Goal: Transaction & Acquisition: Download file/media

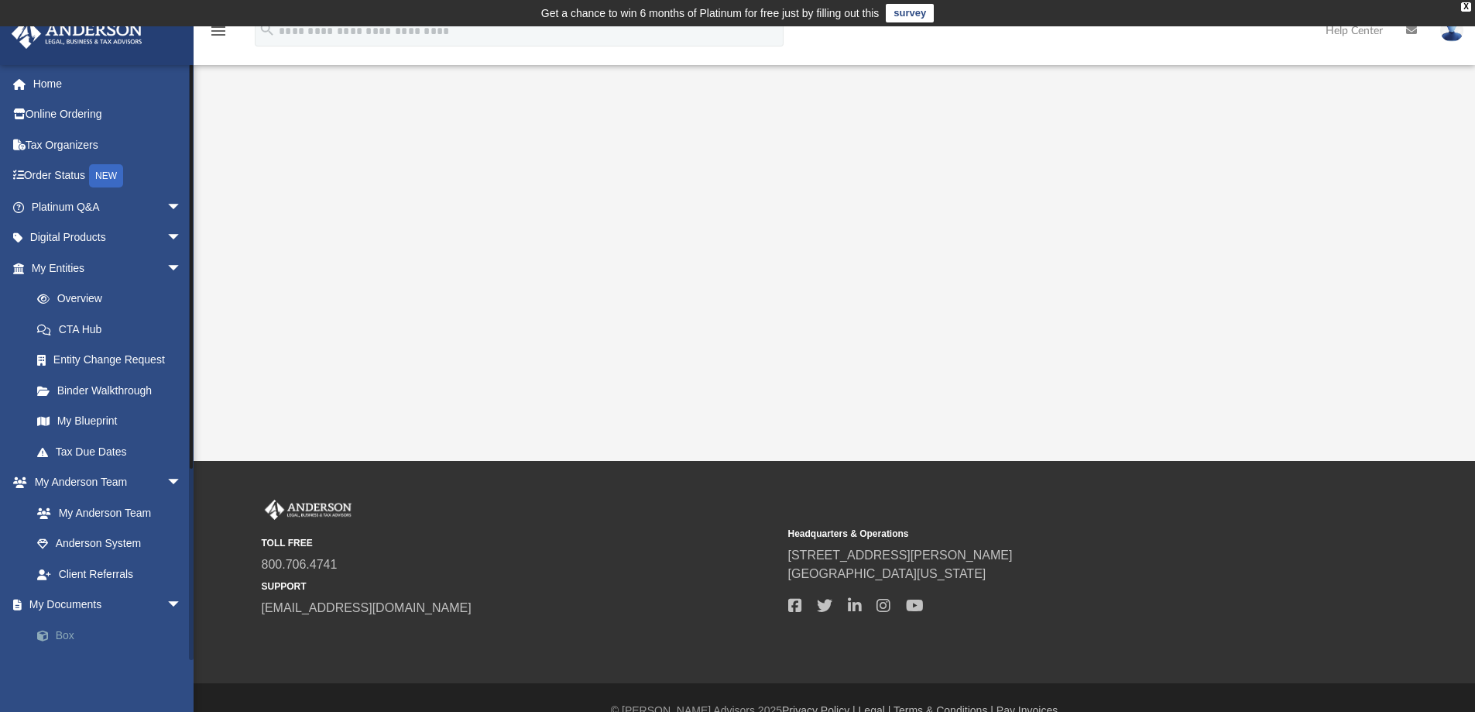
click at [81, 637] on link "Box" at bounding box center [114, 635] width 184 height 31
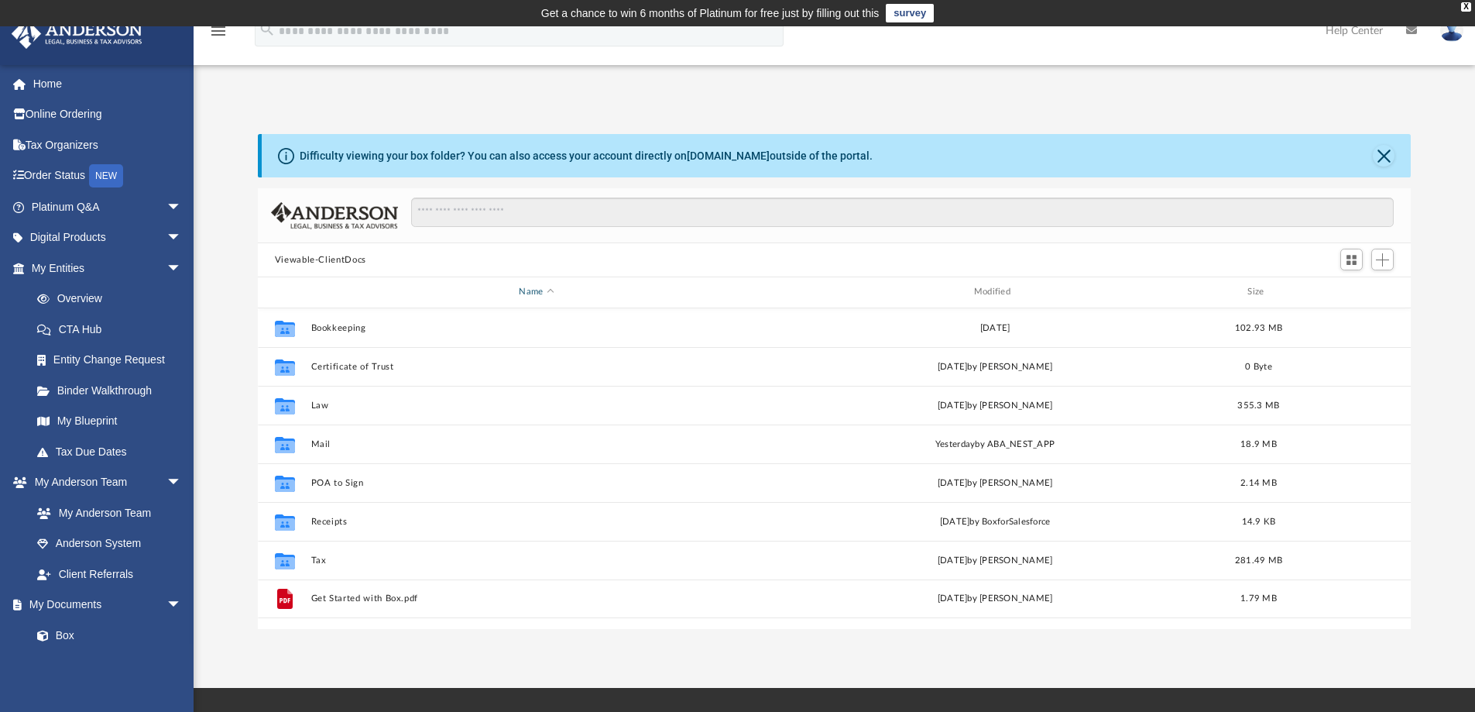
scroll to position [341, 1142]
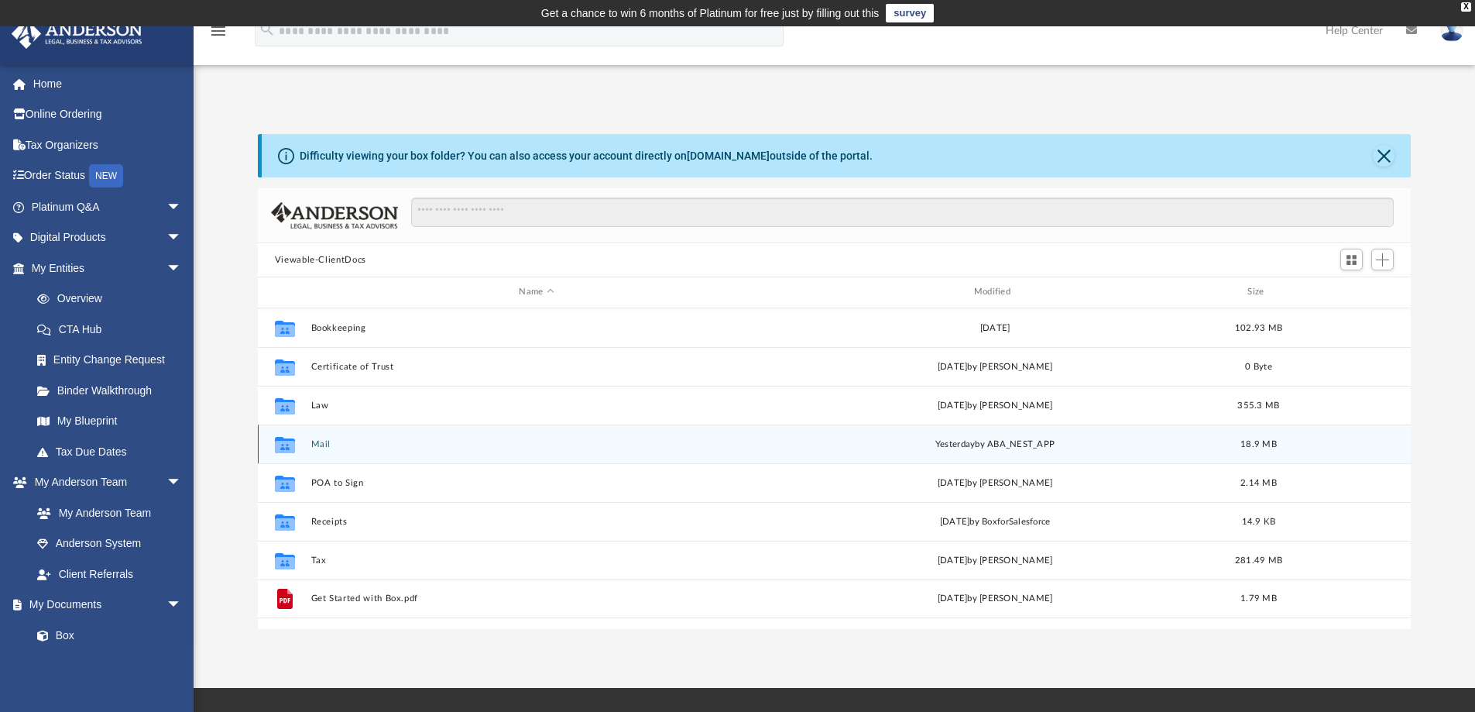
click at [314, 442] on button "Mail" at bounding box center [537, 444] width 452 height 10
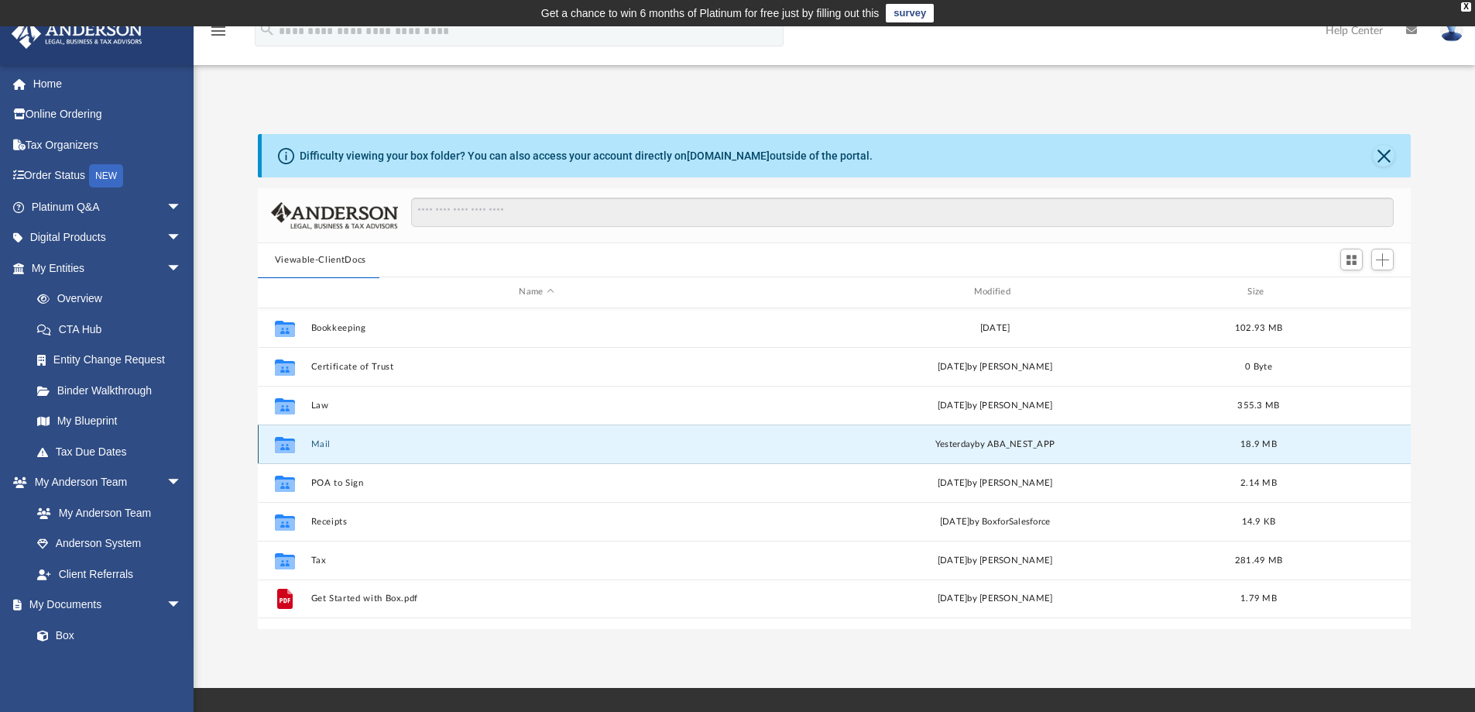
click at [323, 445] on button "Mail" at bounding box center [537, 444] width 452 height 10
click at [322, 445] on button "Mail" at bounding box center [537, 444] width 452 height 10
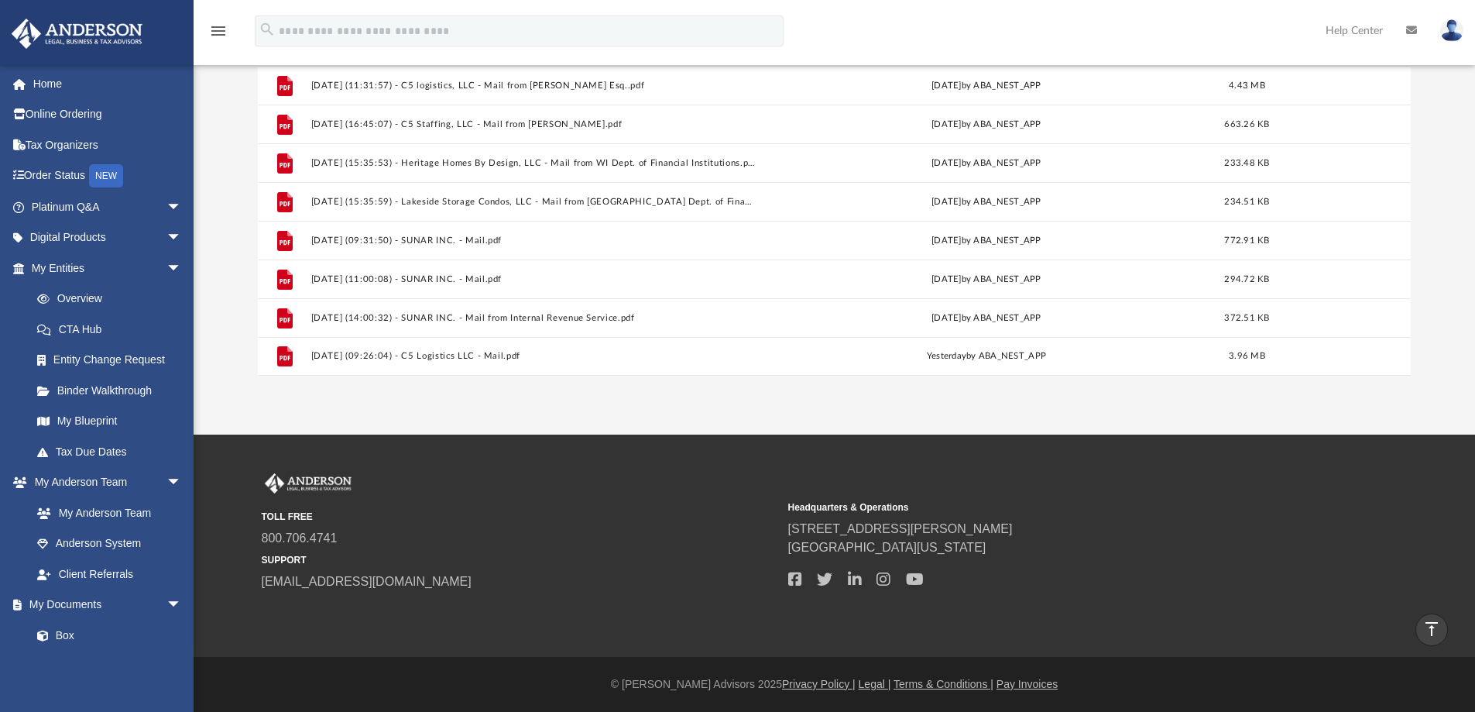
scroll to position [176, 0]
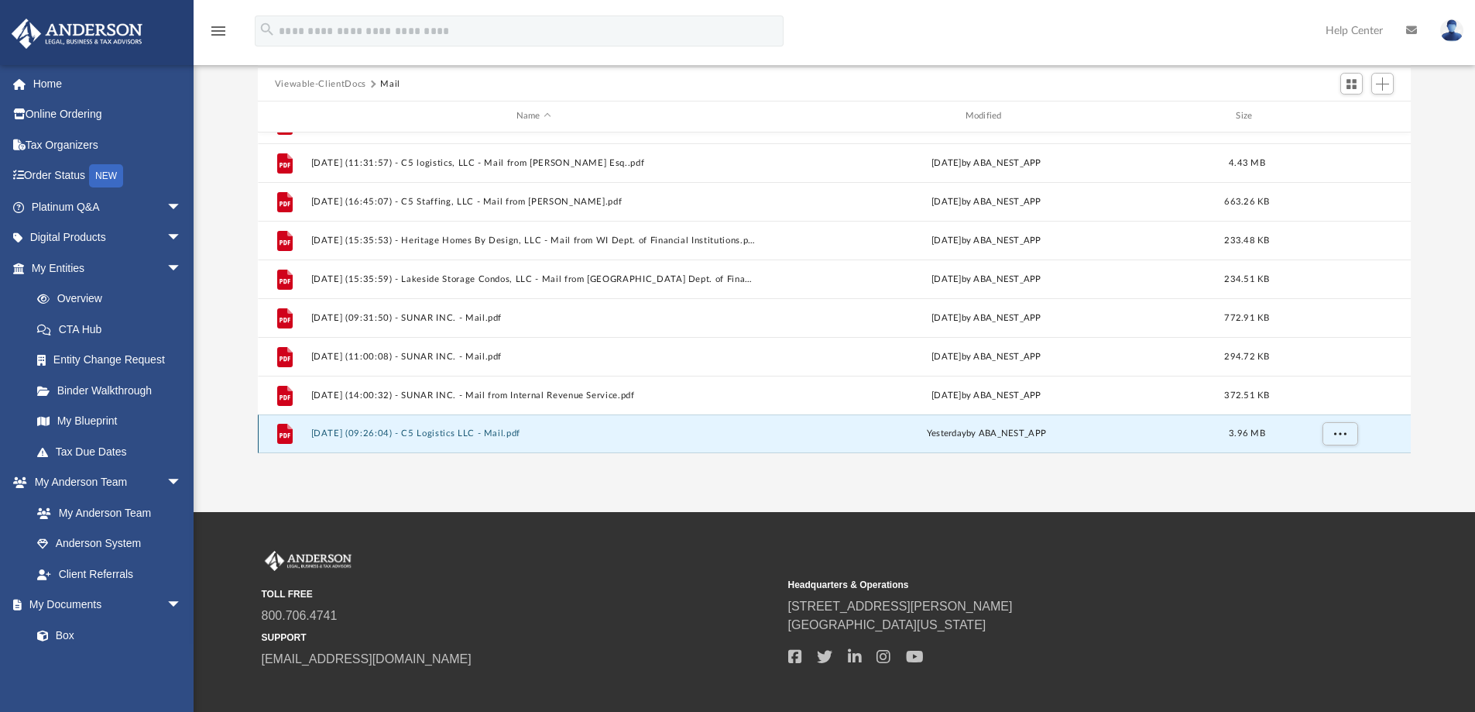
click at [456, 432] on button "[DATE] (09:26:04) - C5 Logistics LLC - Mail.pdf" at bounding box center [534, 433] width 446 height 10
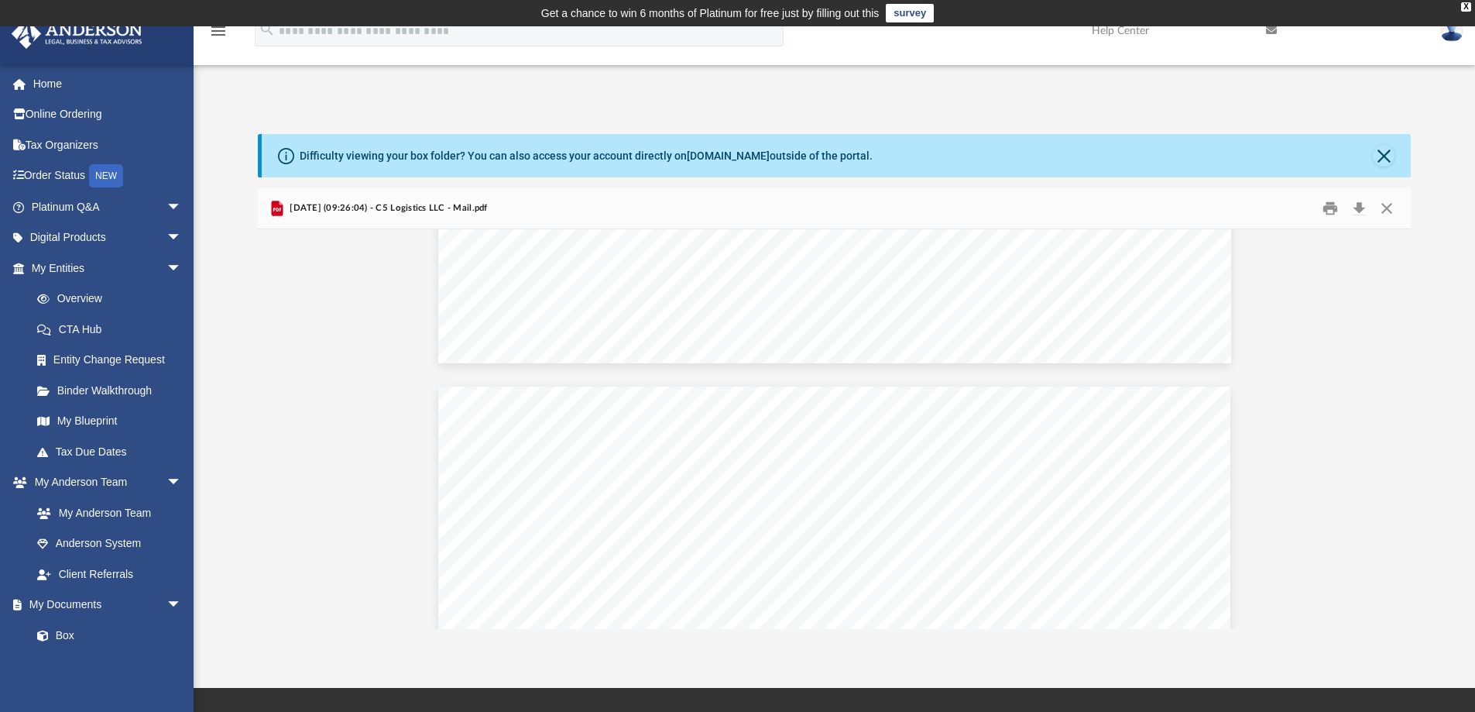
scroll to position [9728, 0]
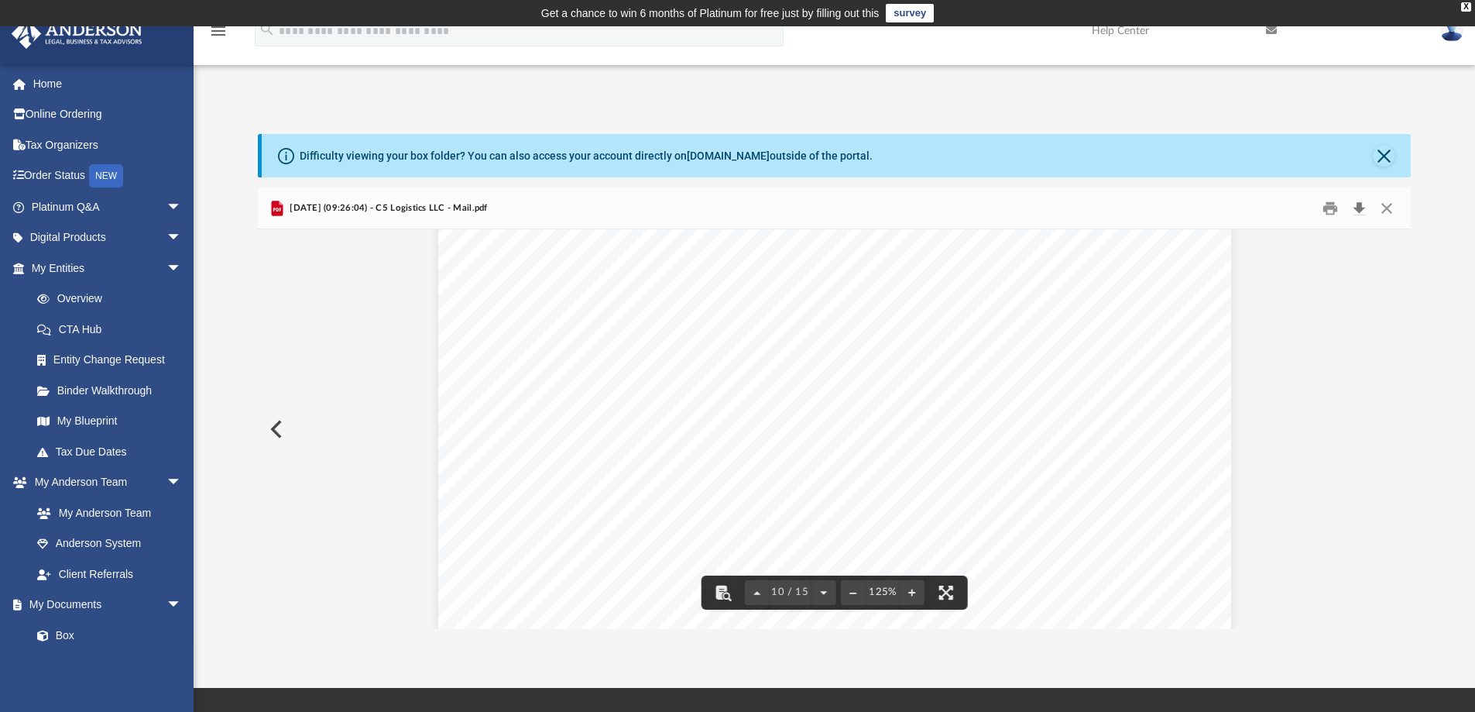
click at [1358, 215] on button "Download" at bounding box center [1359, 209] width 28 height 24
